Goal: Task Accomplishment & Management: Use online tool/utility

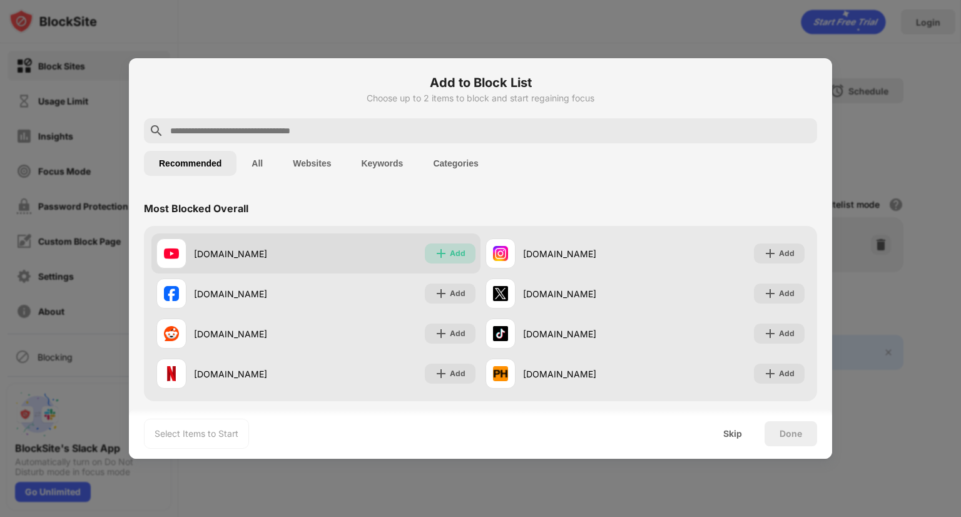
click at [443, 249] on div "Add" at bounding box center [450, 253] width 51 height 20
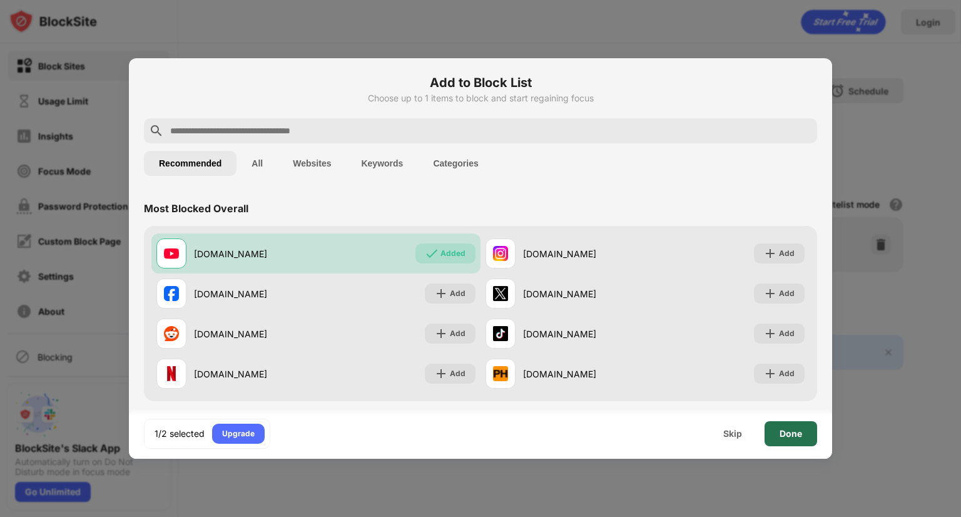
click at [799, 424] on div "Done" at bounding box center [791, 433] width 53 height 25
